Goal: Transaction & Acquisition: Purchase product/service

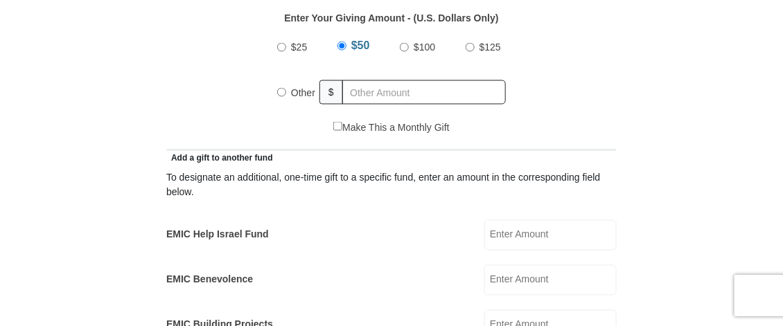
scroll to position [647, 0]
click at [281, 95] on input "Other" at bounding box center [281, 92] width 9 height 9
radio input "true"
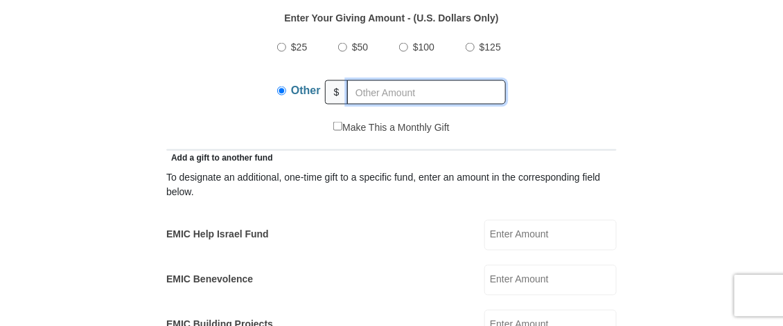
type input "20.00"
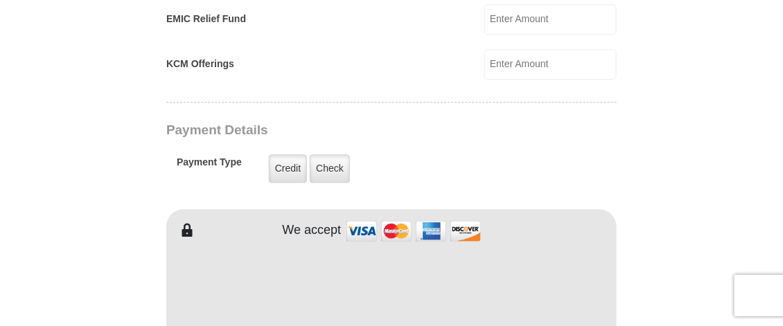
scroll to position [999, 0]
click at [292, 178] on label "Credit" at bounding box center [288, 168] width 38 height 28
click at [0, 0] on input "Credit" at bounding box center [0, 0] width 0 height 0
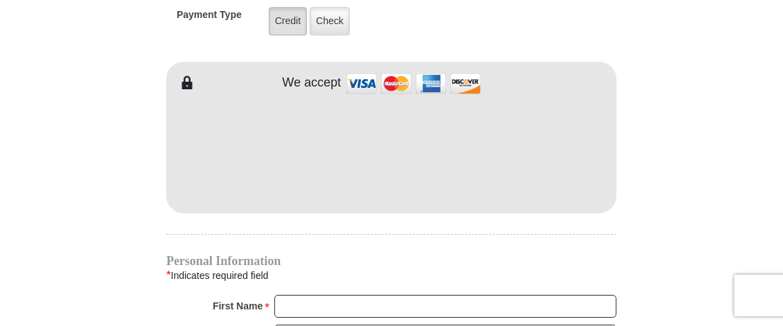
scroll to position [1146, 0]
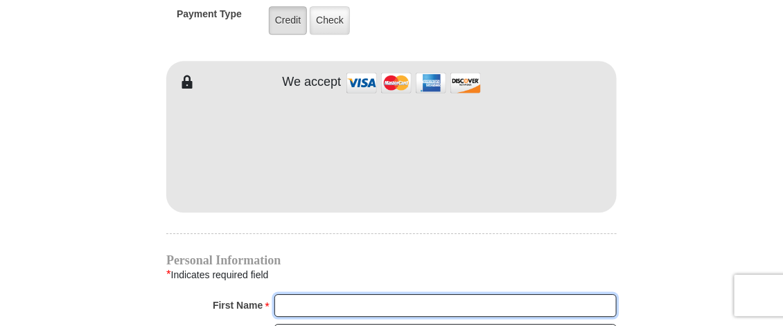
type input "[PERSON_NAME]"
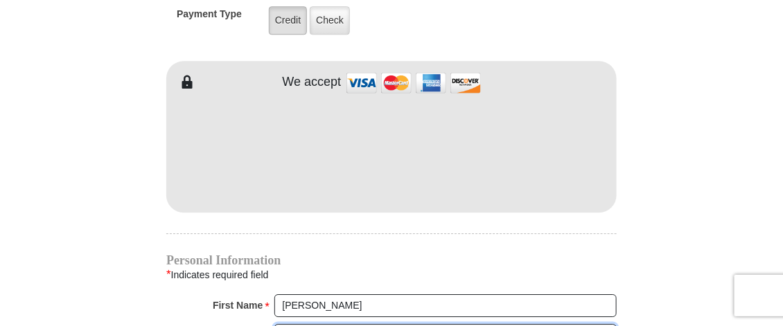
type input "[PERSON_NAME]"
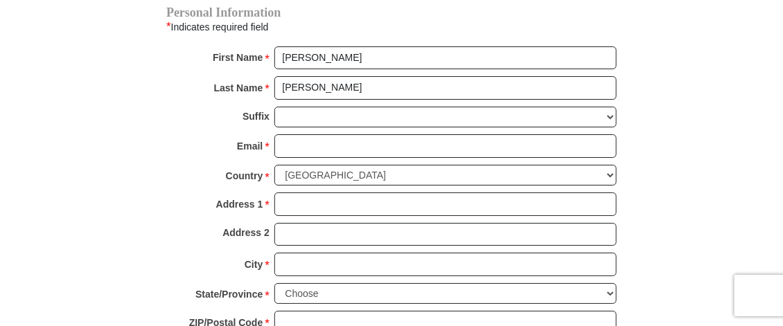
scroll to position [1395, 0]
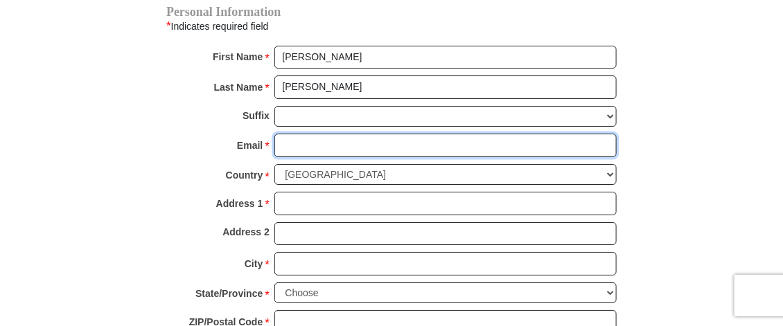
click at [310, 144] on input "Email *" at bounding box center [445, 146] width 342 height 24
type input "[EMAIL_ADDRESS][DOMAIN_NAME]"
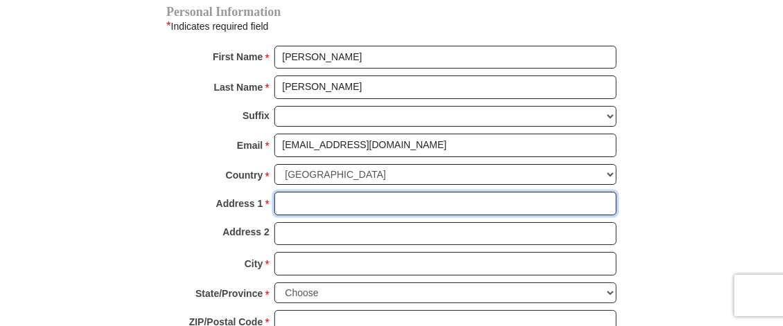
type input "[STREET_ADDRESS]"
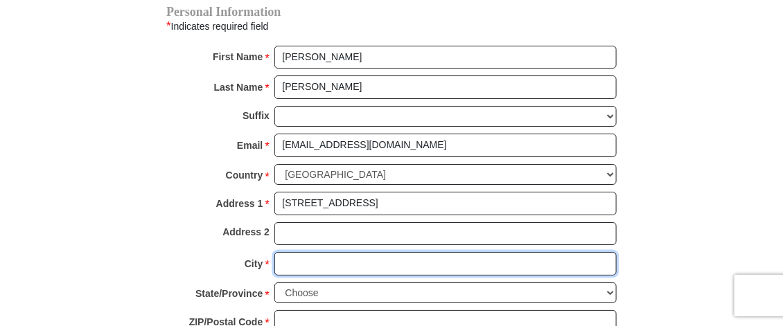
type input "[GEOGRAPHIC_DATA]"
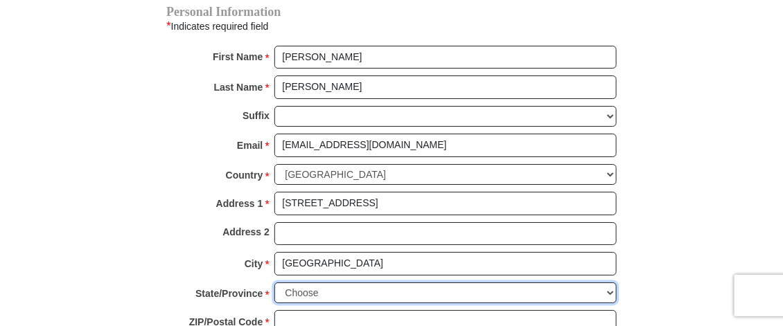
select select "NY"
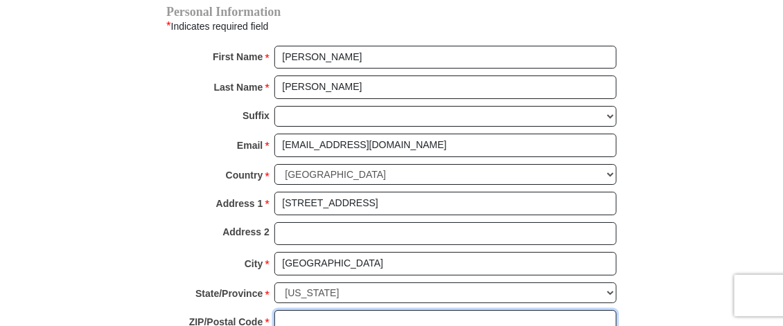
type input "10598-3427"
type input "9142153863"
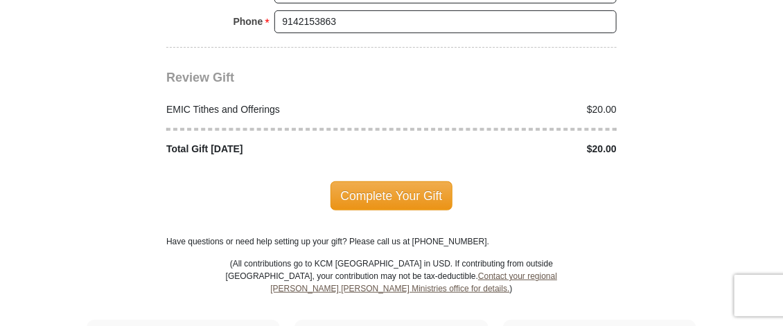
scroll to position [1727, 0]
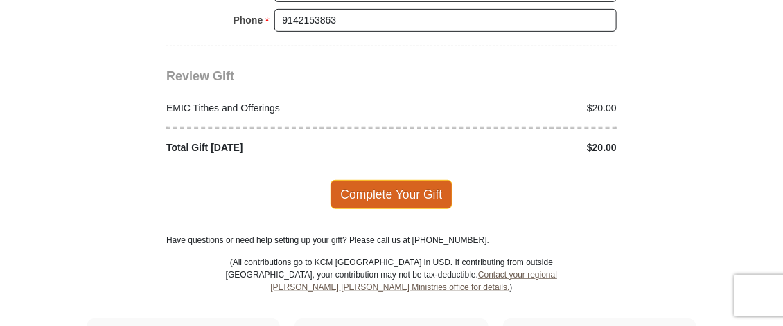
click at [404, 184] on span "Complete Your Gift" at bounding box center [391, 194] width 123 height 29
